Goal: Go to known website: Access a specific website the user already knows

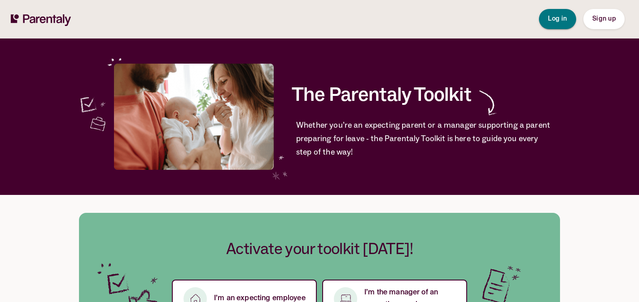
click at [559, 26] on button "Log in" at bounding box center [557, 19] width 37 height 20
